Goal: Use online tool/utility: Utilize a website feature to perform a specific function

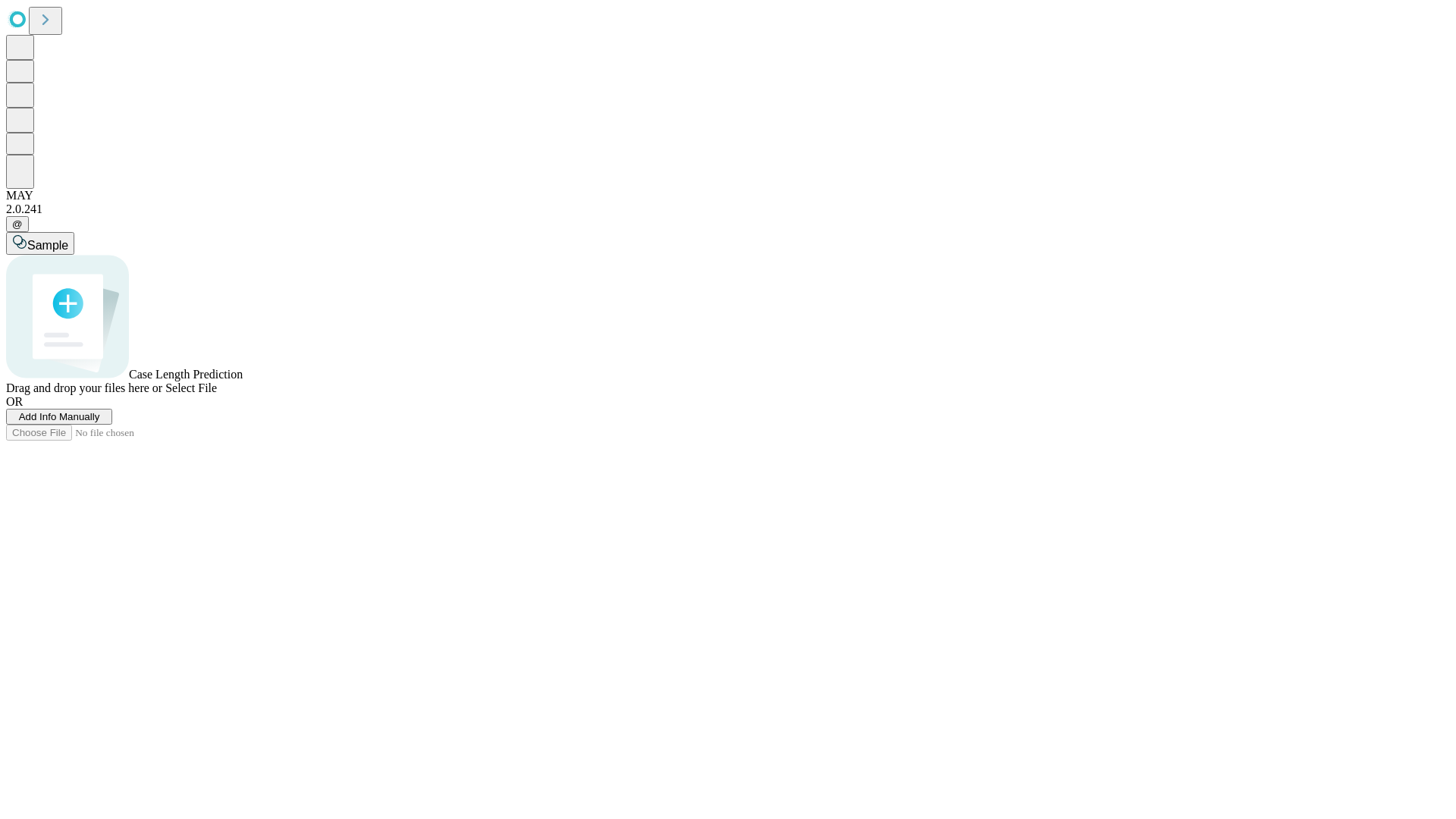
click at [217, 395] on span "Select File" at bounding box center [192, 387] width 52 height 13
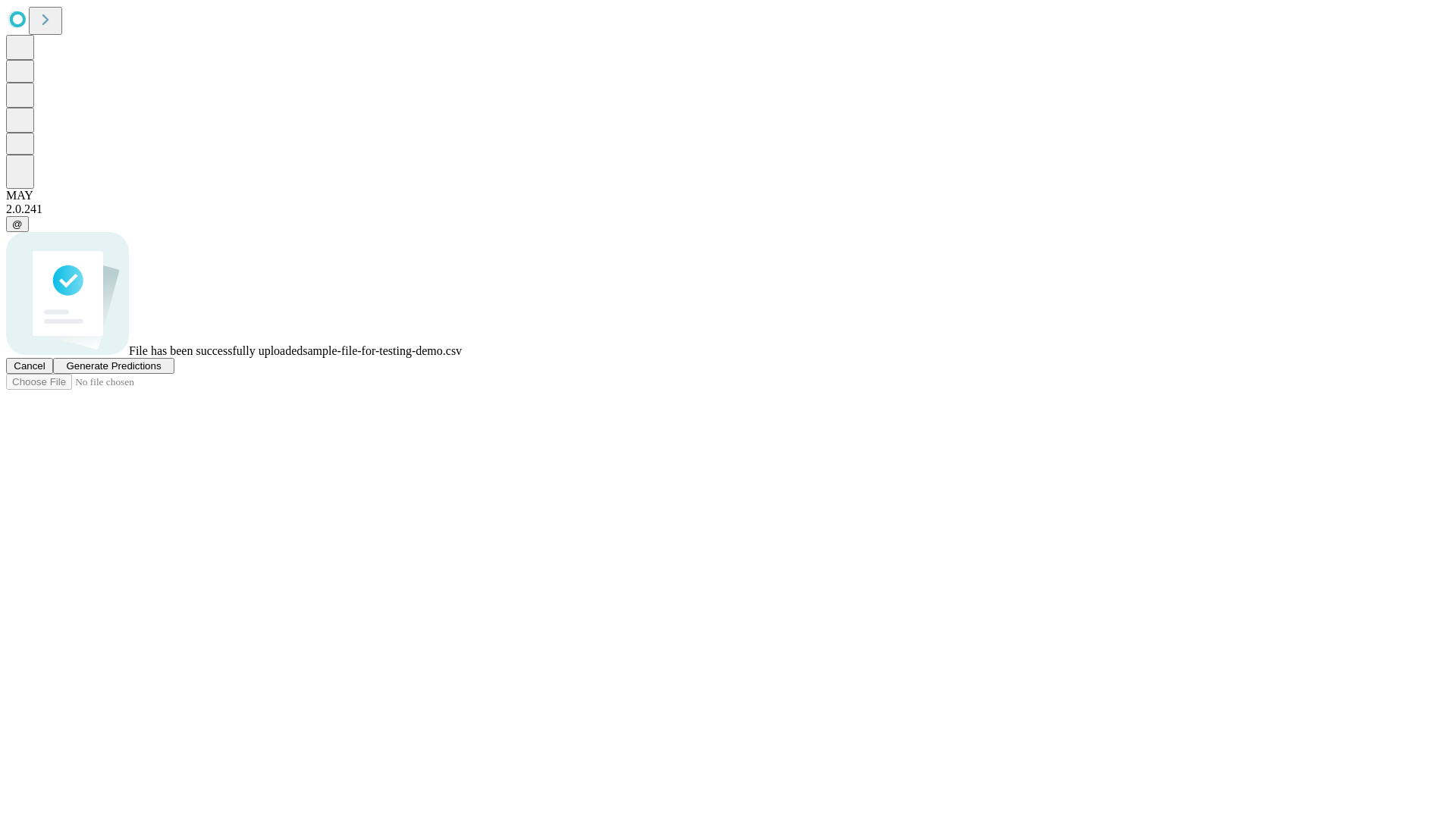
click at [161, 371] on span "Generate Predictions" at bounding box center [113, 366] width 95 height 12
